Goal: Task Accomplishment & Management: Manage account settings

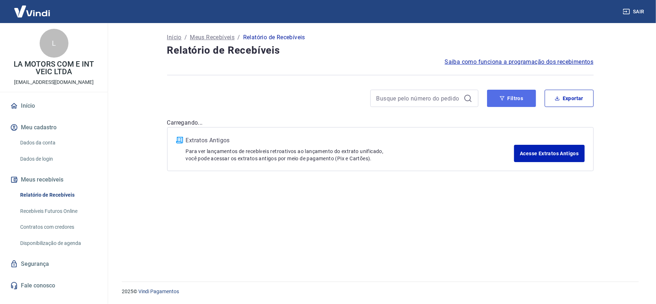
click at [502, 97] on button "Filtros" at bounding box center [511, 98] width 49 height 17
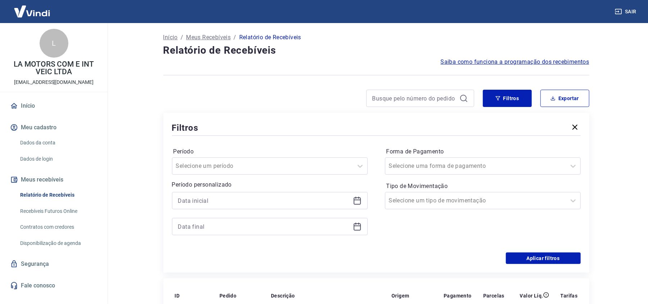
click at [360, 206] on div at bounding box center [270, 200] width 196 height 17
click at [356, 202] on icon at bounding box center [357, 200] width 9 height 9
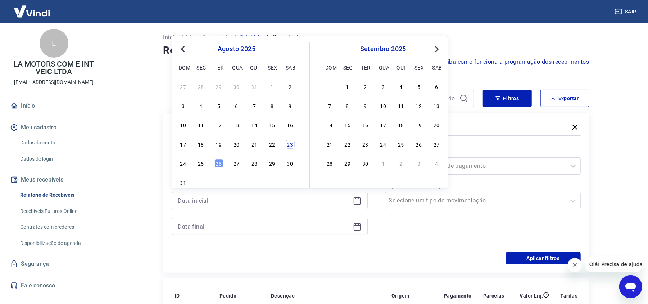
click at [290, 146] on div "23" at bounding box center [290, 144] width 9 height 9
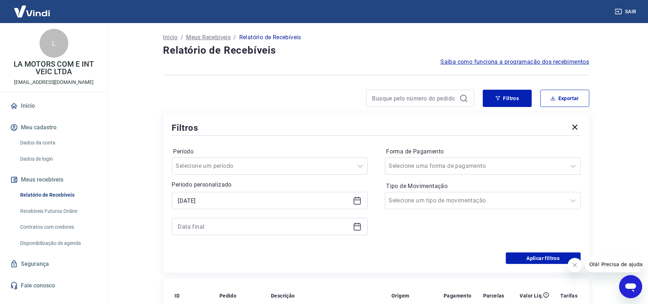
type input "[DATE]"
click at [355, 226] on icon at bounding box center [357, 225] width 7 height 1
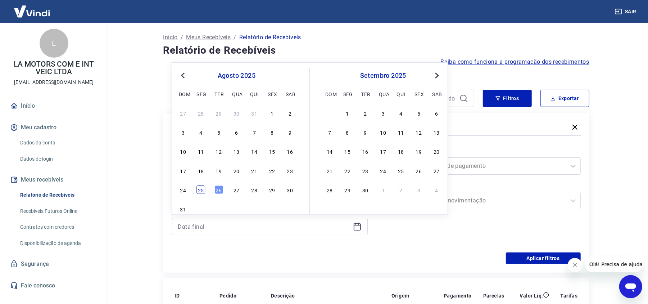
click at [202, 192] on div "25" at bounding box center [201, 189] width 9 height 9
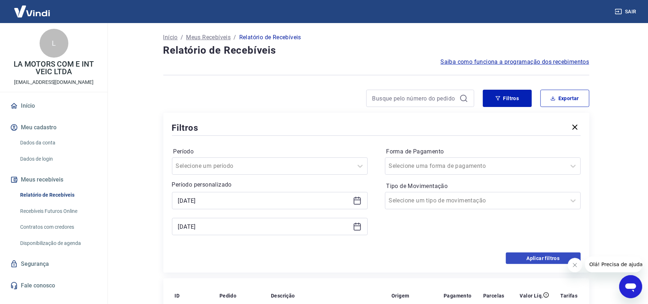
type input "[DATE]"
click at [524, 256] on button "Aplicar filtros" at bounding box center [543, 258] width 75 height 12
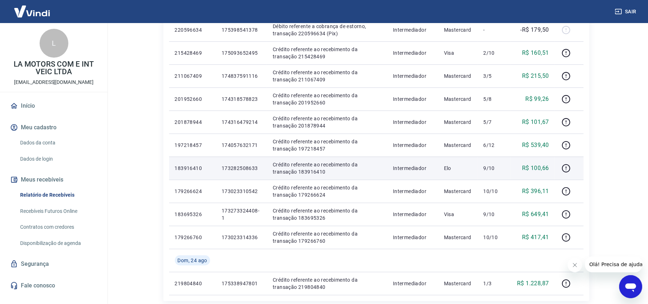
scroll to position [384, 0]
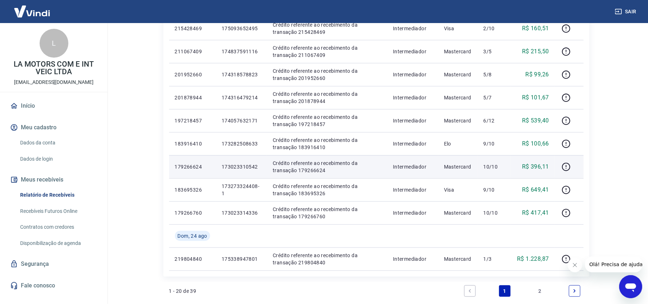
click at [239, 167] on p "173023310542" at bounding box center [242, 166] width 40 height 7
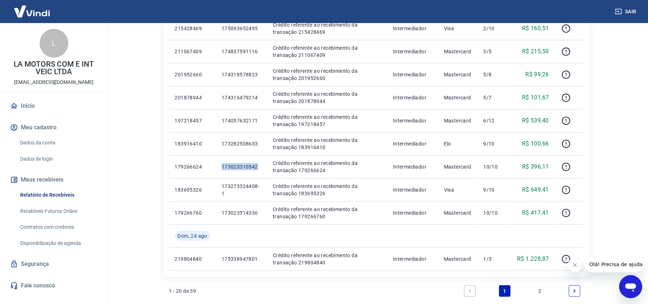
copy p "173023310542"
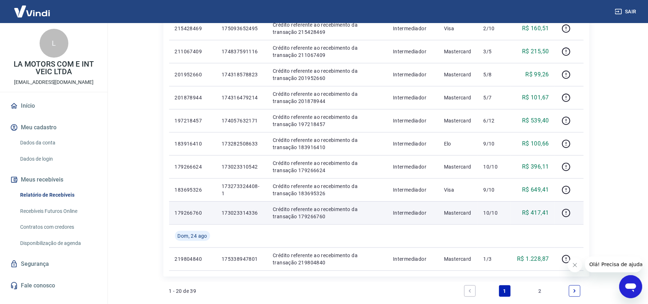
click at [233, 214] on p "173023314336" at bounding box center [242, 212] width 40 height 7
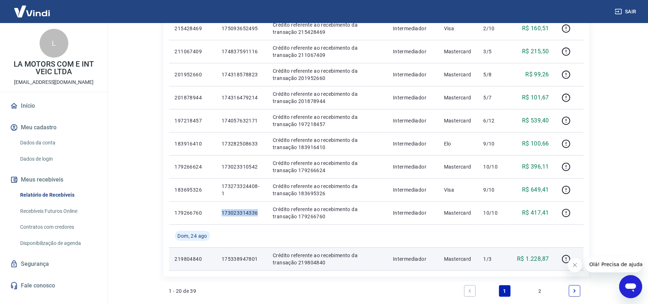
copy p "173023314336"
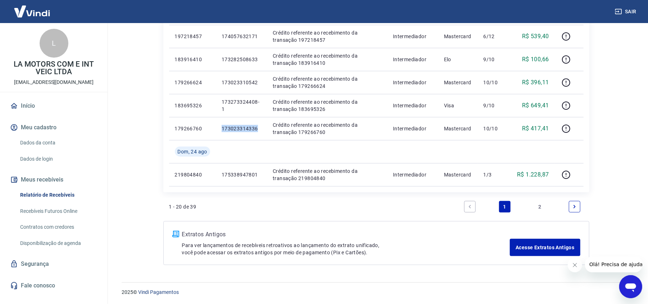
scroll to position [470, 0]
click at [537, 205] on link "2" at bounding box center [540, 206] width 12 height 12
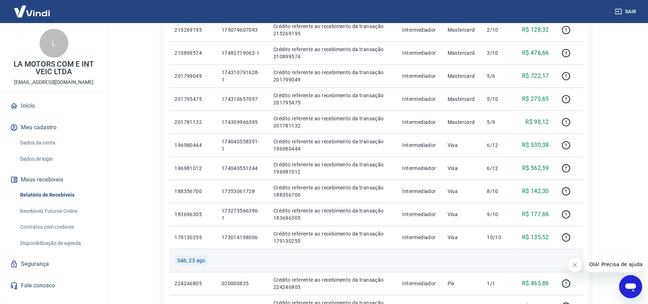
scroll to position [192, 0]
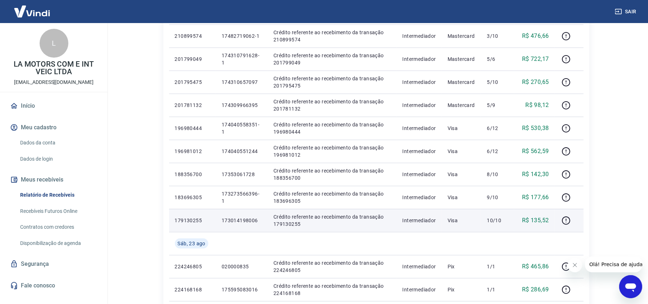
click at [244, 219] on p "173014198006" at bounding box center [242, 220] width 40 height 7
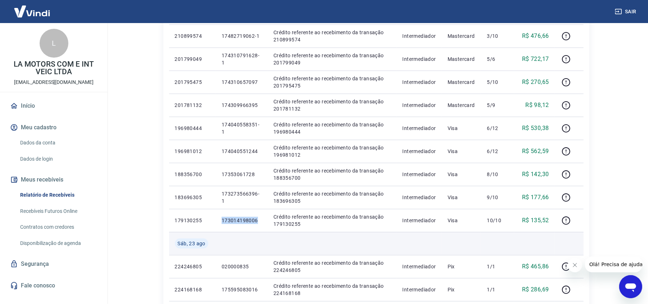
copy p "173014198006"
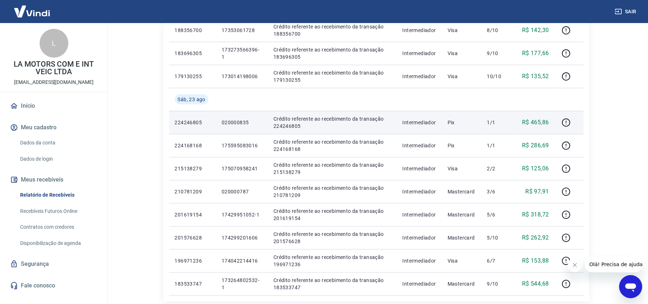
click at [228, 123] on p "020000835" at bounding box center [242, 122] width 40 height 7
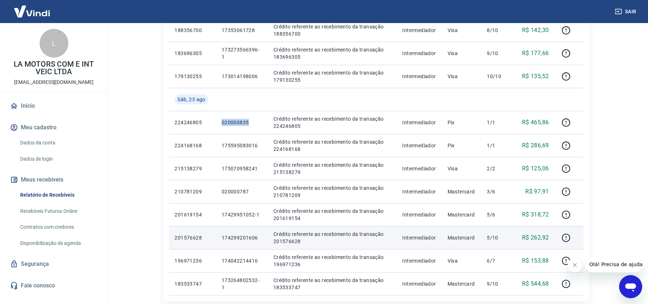
copy p "020000835"
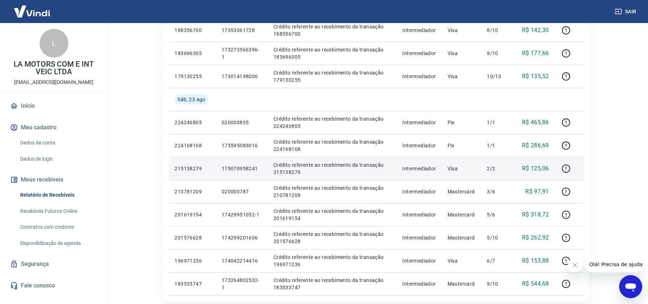
click at [244, 172] on p "175070958241" at bounding box center [242, 168] width 40 height 7
click at [242, 170] on p "175070958241" at bounding box center [242, 168] width 40 height 7
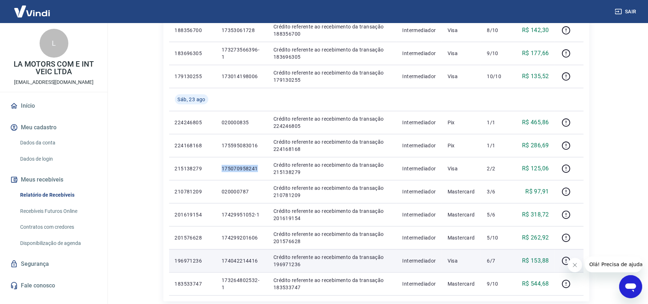
copy p "175070958241"
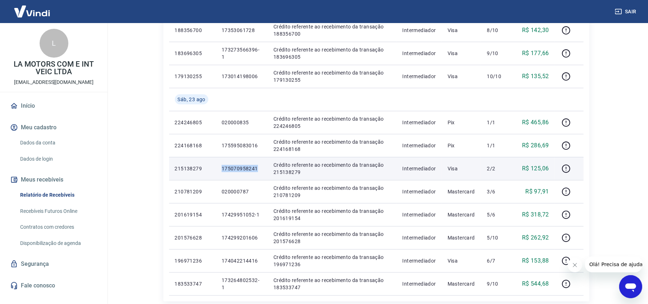
click at [265, 175] on td "175070958241" at bounding box center [242, 168] width 52 height 23
click at [232, 166] on p "175070958241" at bounding box center [242, 168] width 40 height 7
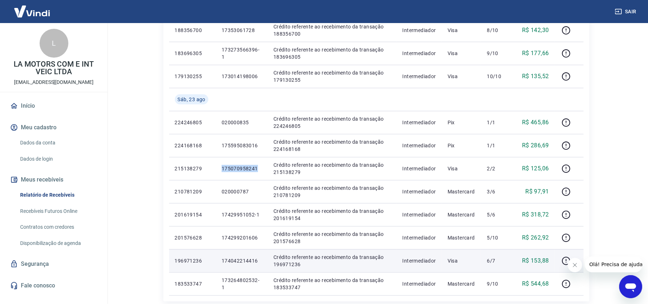
copy p "175070958241"
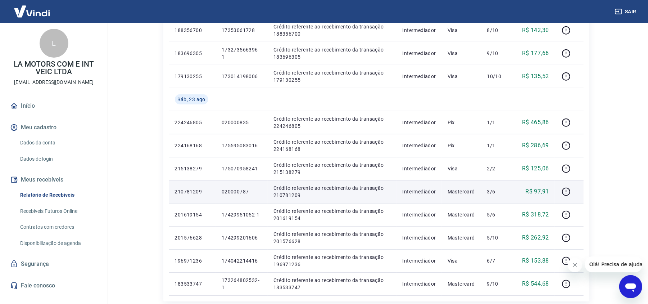
click at [229, 188] on p "020000787" at bounding box center [242, 191] width 40 height 7
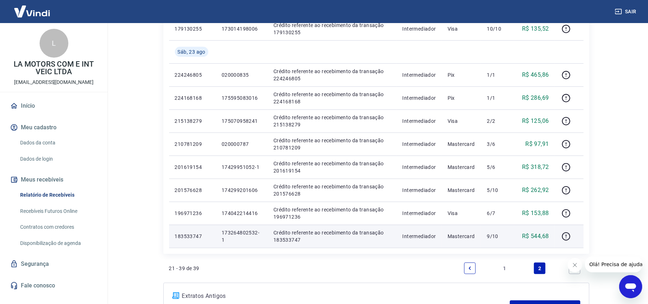
scroll to position [384, 0]
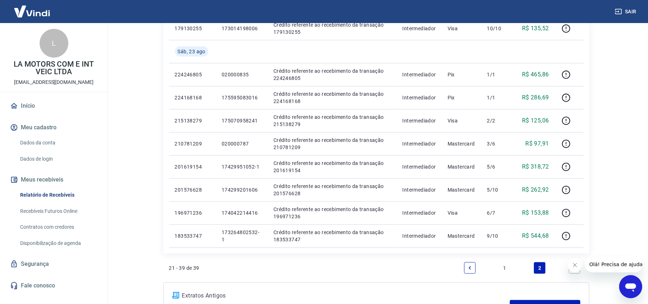
click at [500, 268] on link "1" at bounding box center [505, 268] width 12 height 12
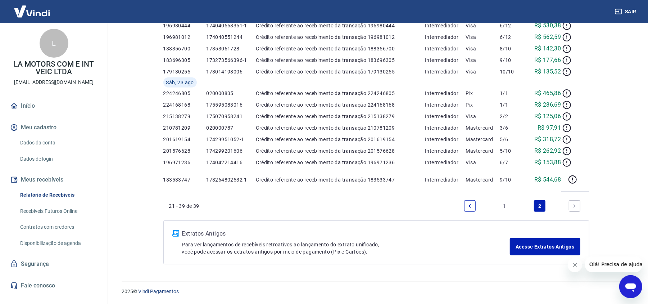
click at [503, 265] on div "Início / Meus Recebíveis / Relatório de Recebíveis Relatório de Recebíveis Saib…" at bounding box center [377, 55] width 444 height 435
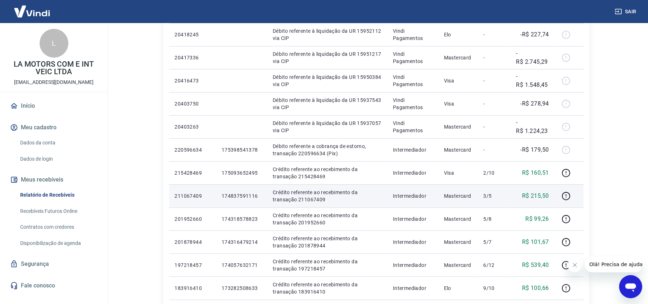
scroll to position [240, 0]
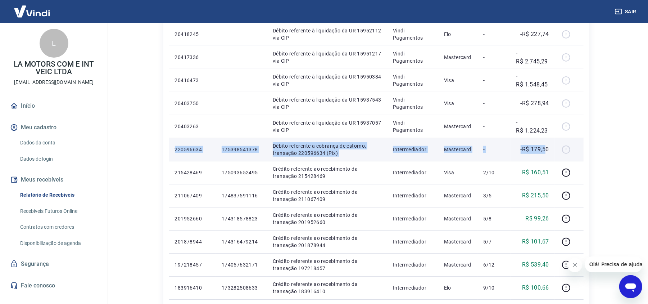
drag, startPoint x: 548, startPoint y: 151, endPoint x: 173, endPoint y: 149, distance: 374.5
click at [173, 149] on tr "220596634 175398541378 Débito referente a cobrança de estorno, transação 220596…" at bounding box center [376, 149] width 415 height 23
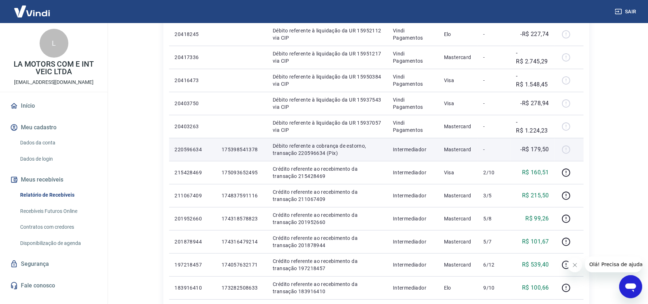
click at [550, 150] on td "-R$ 179,50" at bounding box center [533, 149] width 44 height 23
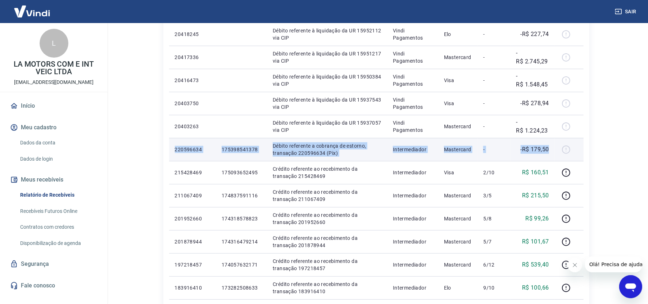
drag, startPoint x: 551, startPoint y: 150, endPoint x: 172, endPoint y: 146, distance: 378.5
click at [172, 146] on tr "220596634 175398541378 Débito referente a cobrança de estorno, transação 220596…" at bounding box center [376, 149] width 415 height 23
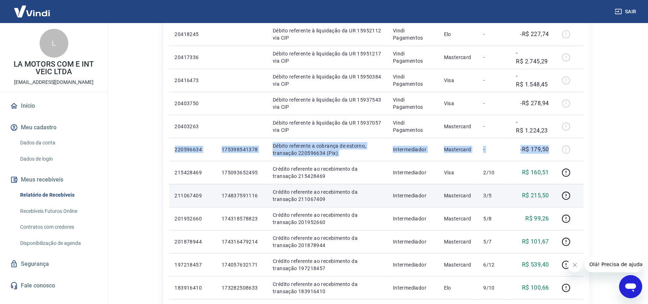
copy tr "220596634 175398541378 Débito referente a cobrança de estorno, transação 220596…"
